Goal: Information Seeking & Learning: Learn about a topic

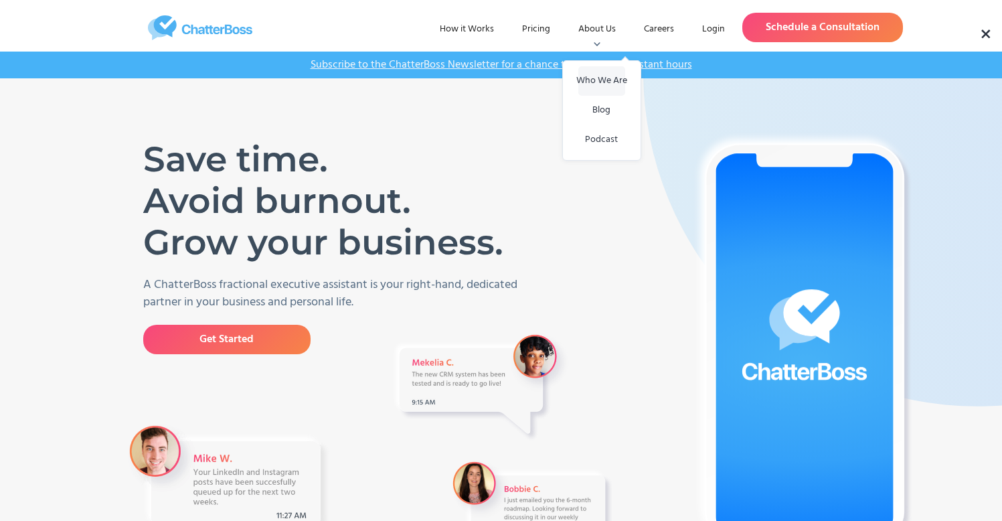
click at [613, 74] on link "Who We Are" at bounding box center [601, 80] width 47 height 29
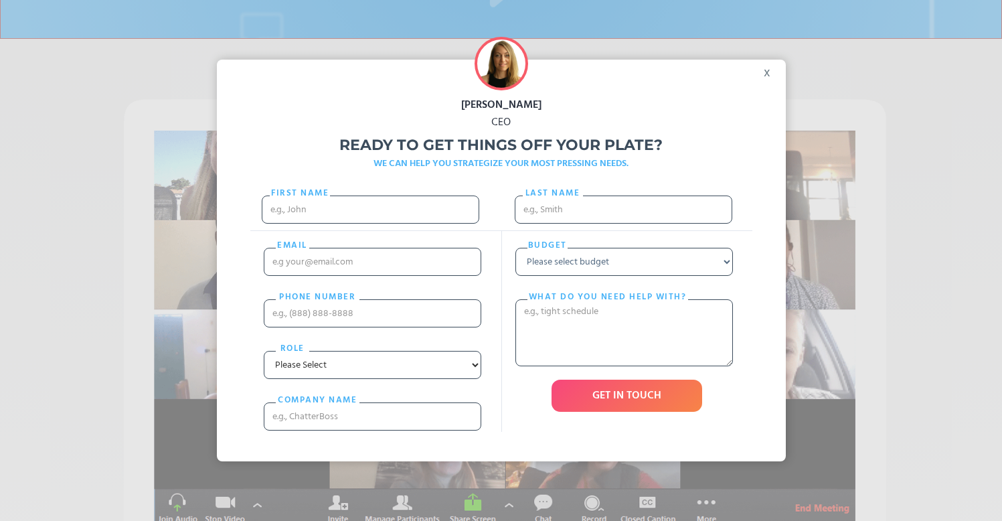
scroll to position [335, 0]
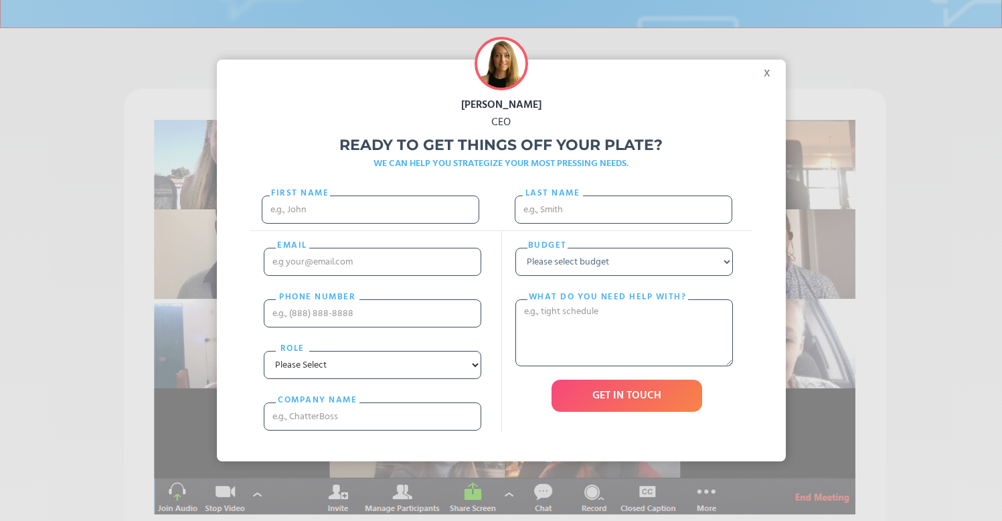
click at [767, 74] on div "x" at bounding box center [771, 70] width 30 height 20
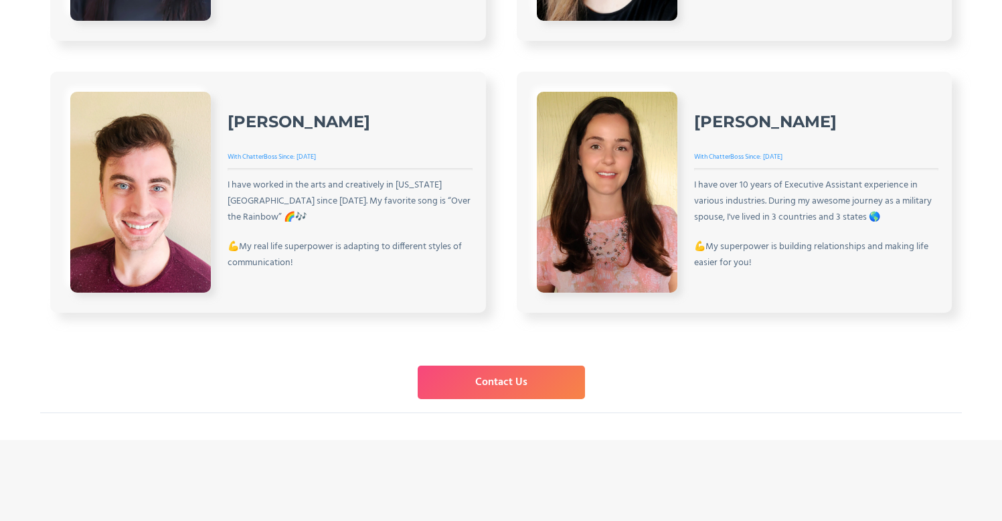
scroll to position [2221, 0]
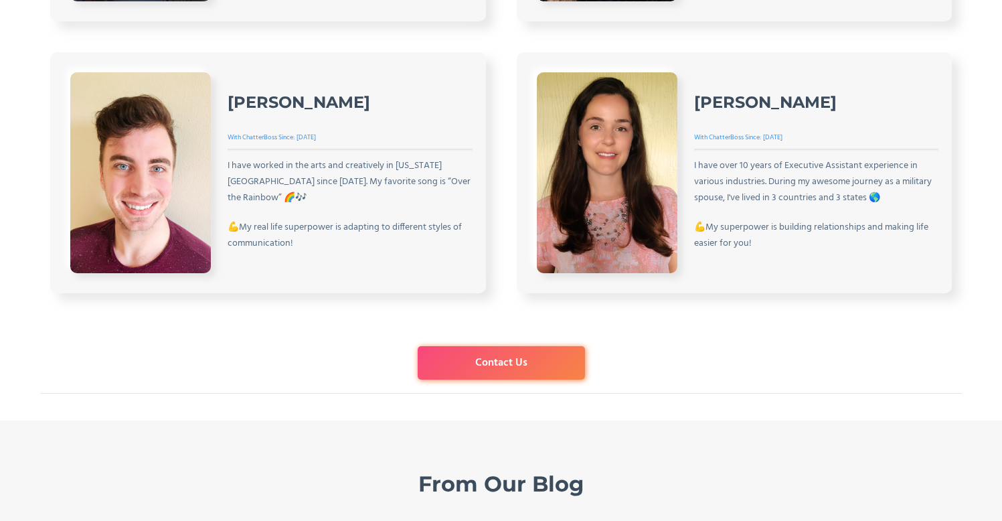
click at [491, 368] on link "Contact Us" at bounding box center [501, 362] width 167 height 33
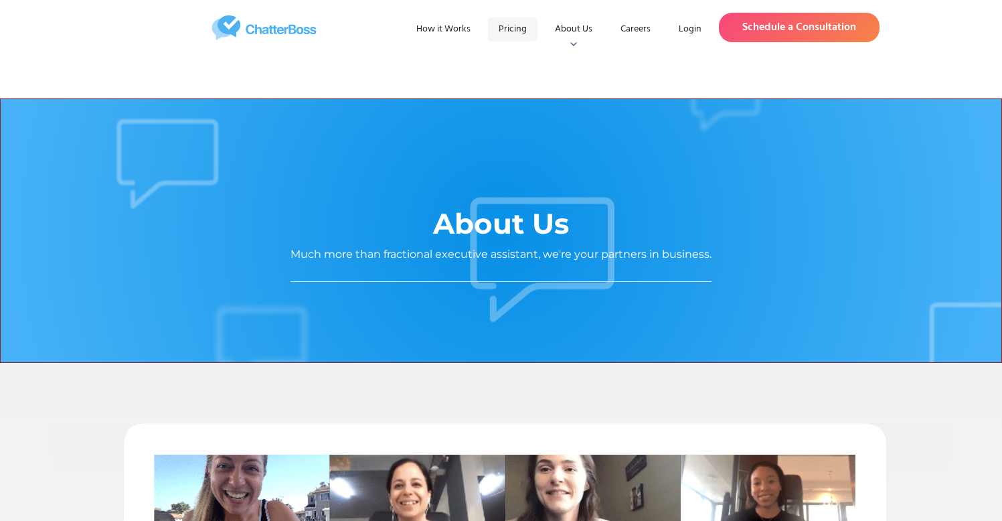
click at [514, 28] on link "Pricing" at bounding box center [513, 29] width 50 height 24
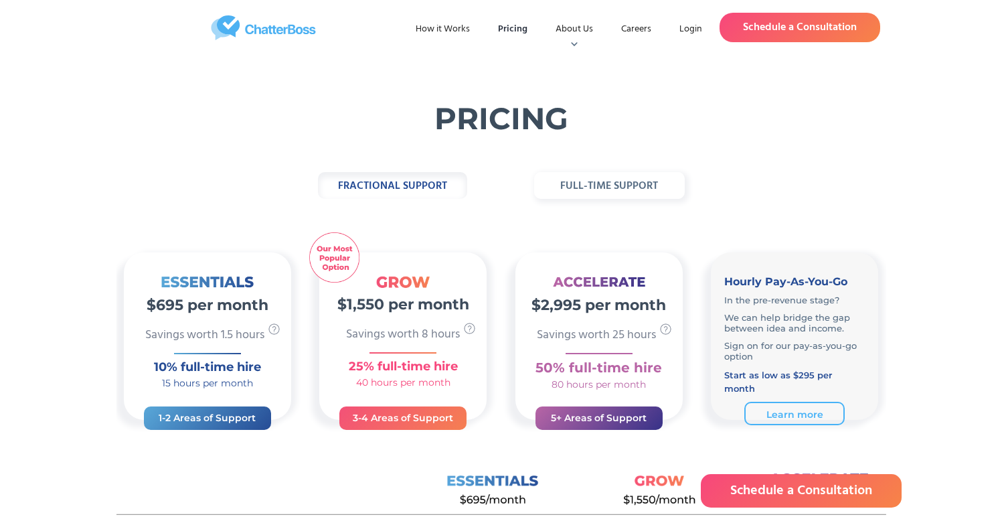
click at [569, 186] on strong "full-time support" at bounding box center [609, 185] width 98 height 17
